Goal: Task Accomplishment & Management: Complete application form

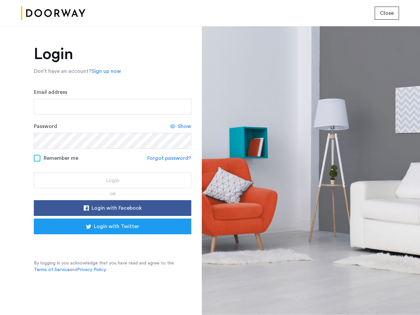
click at [387, 13] on span "Close" at bounding box center [387, 13] width 14 height 8
click at [105, 71] on link "Sign up now" at bounding box center [107, 71] width 30 height 8
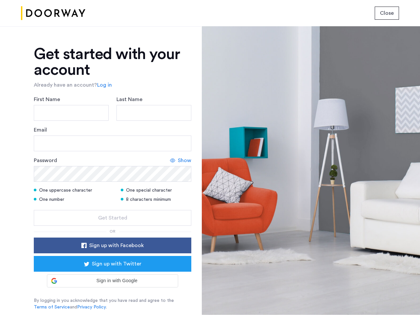
click at [181, 126] on div "Email" at bounding box center [112, 138] width 157 height 25
click at [170, 158] on icon at bounding box center [172, 160] width 5 height 5
click at [113, 208] on form "First Name Last Name Email Password Show One uppercase character One special ch…" at bounding box center [112, 160] width 157 height 130
click at [113, 226] on div "Get started with your account Already have an account? Log in First Name Last N…" at bounding box center [112, 178] width 157 height 264
